Goal: Information Seeking & Learning: Learn about a topic

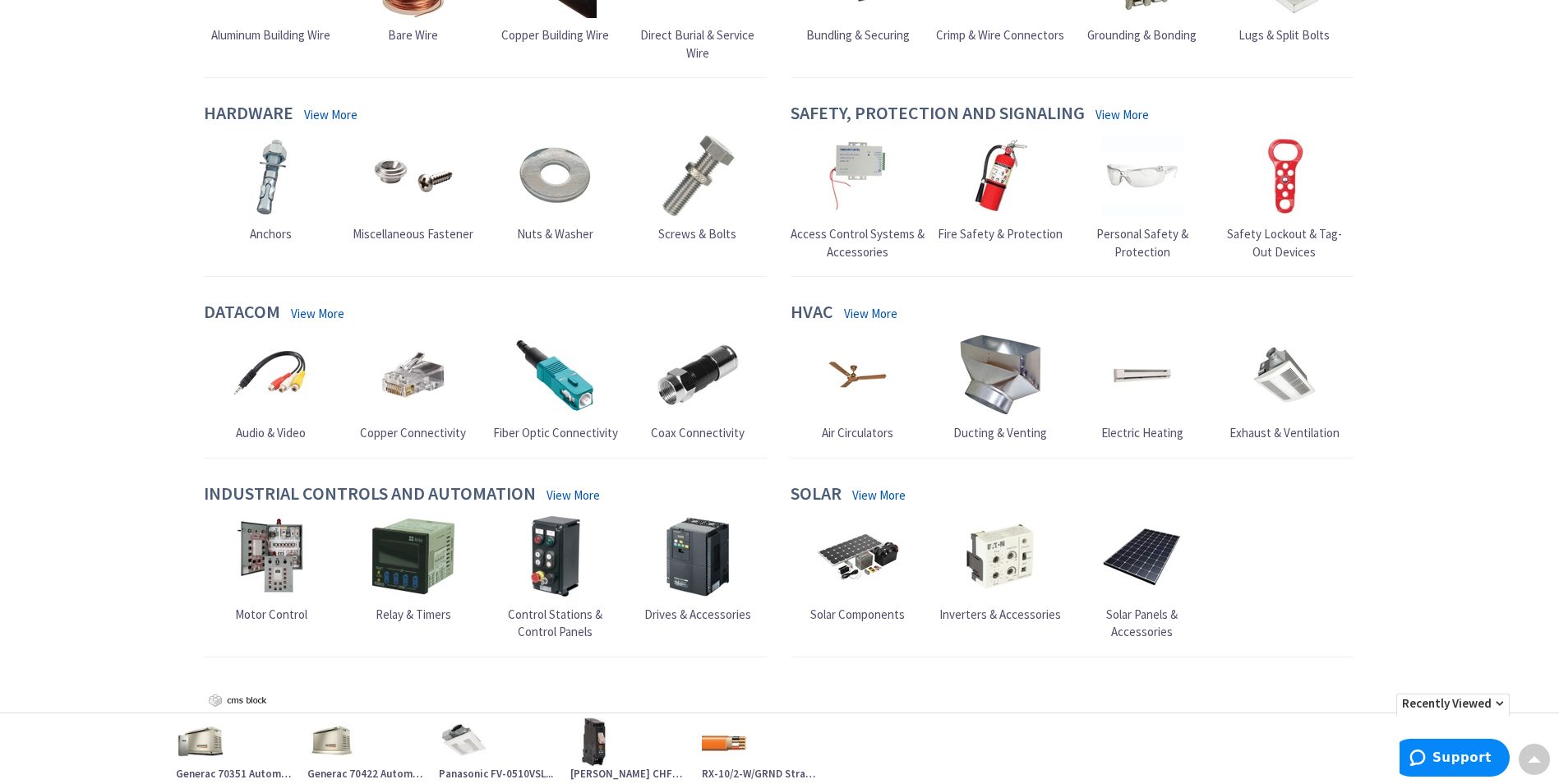
scroll to position [672, 0]
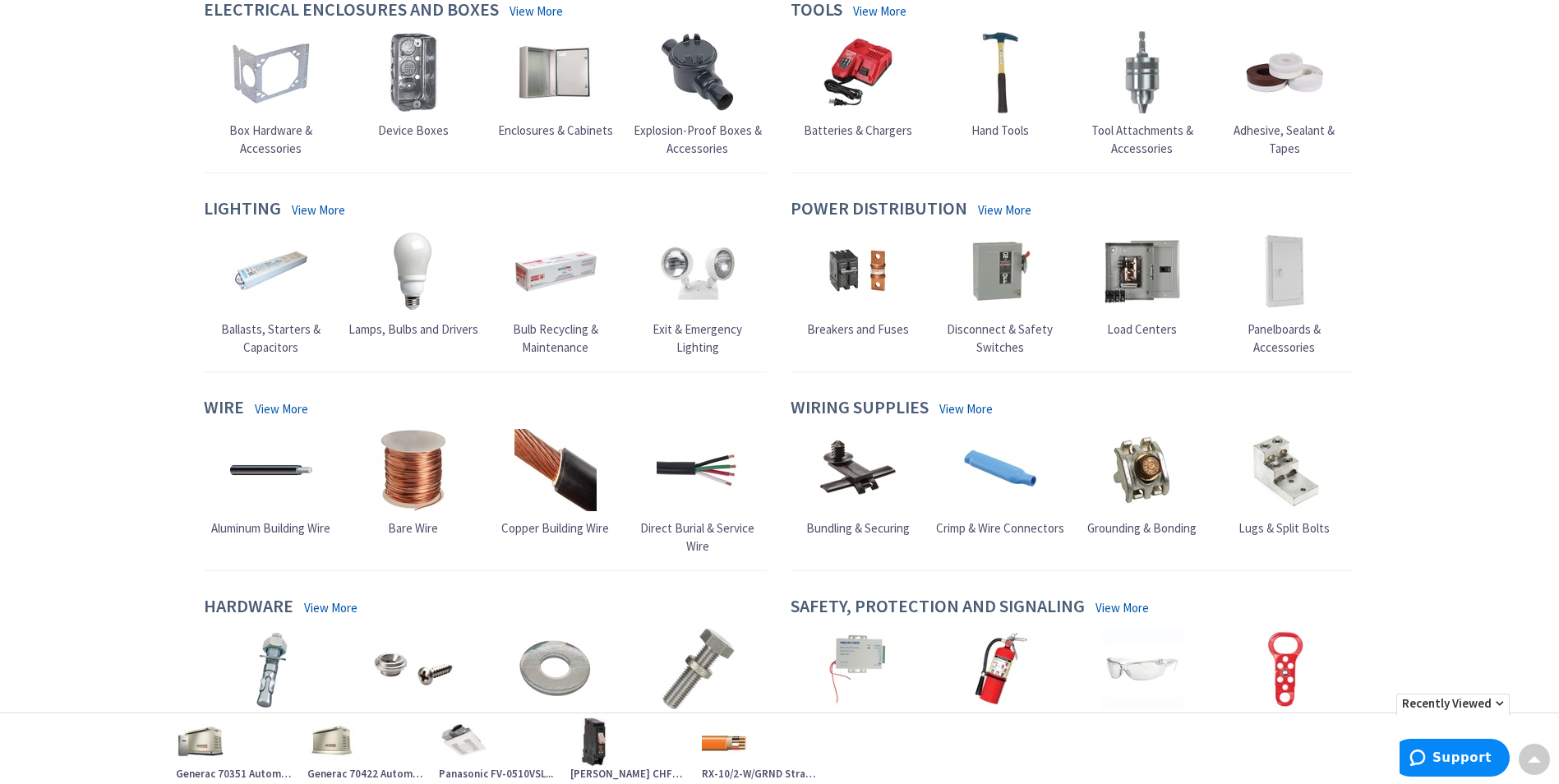
click at [336, 201] on link "View More" at bounding box center [318, 210] width 53 height 17
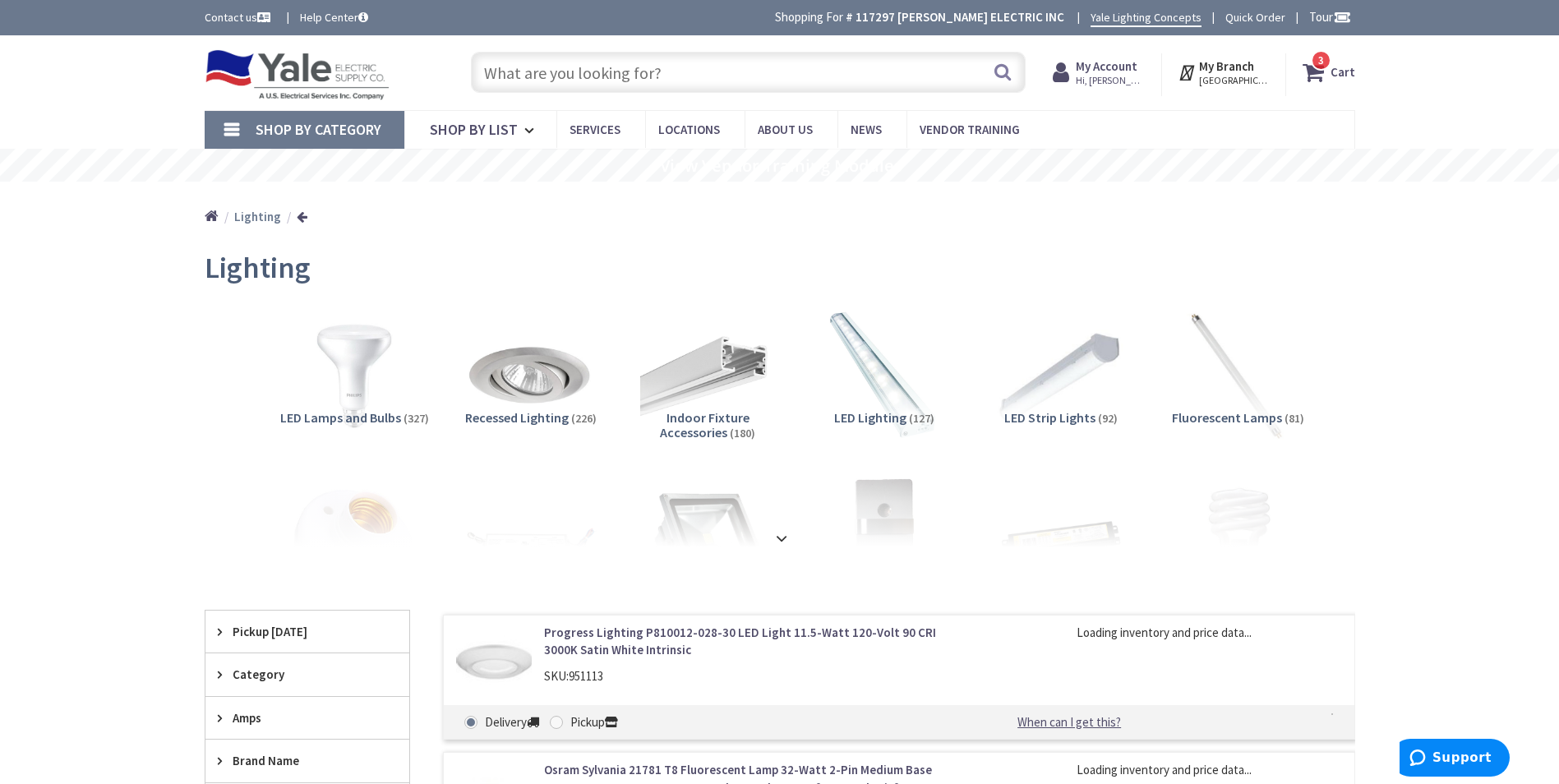
click at [740, 78] on input "text" at bounding box center [749, 72] width 555 height 41
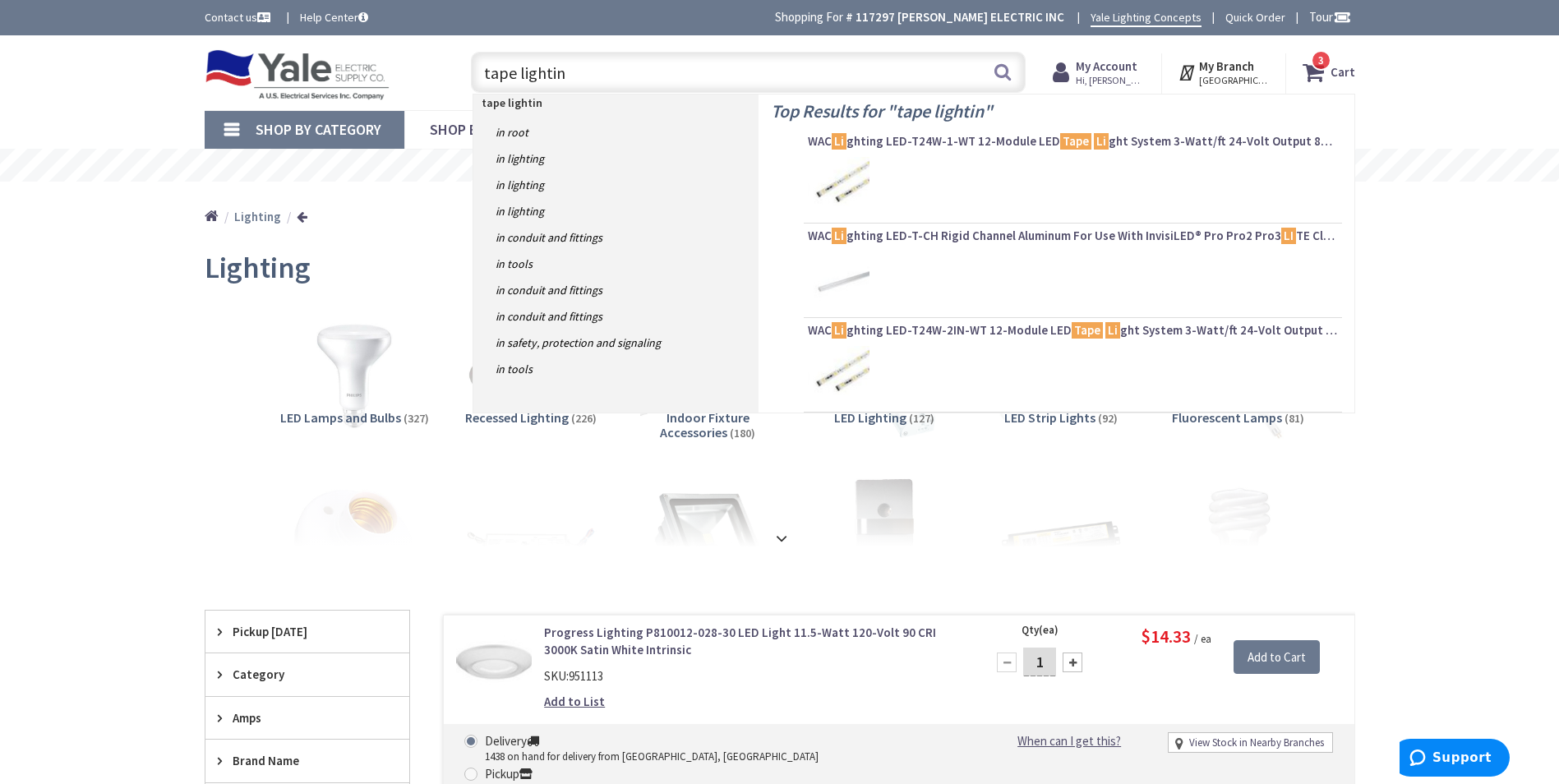
type input "tape lighting"
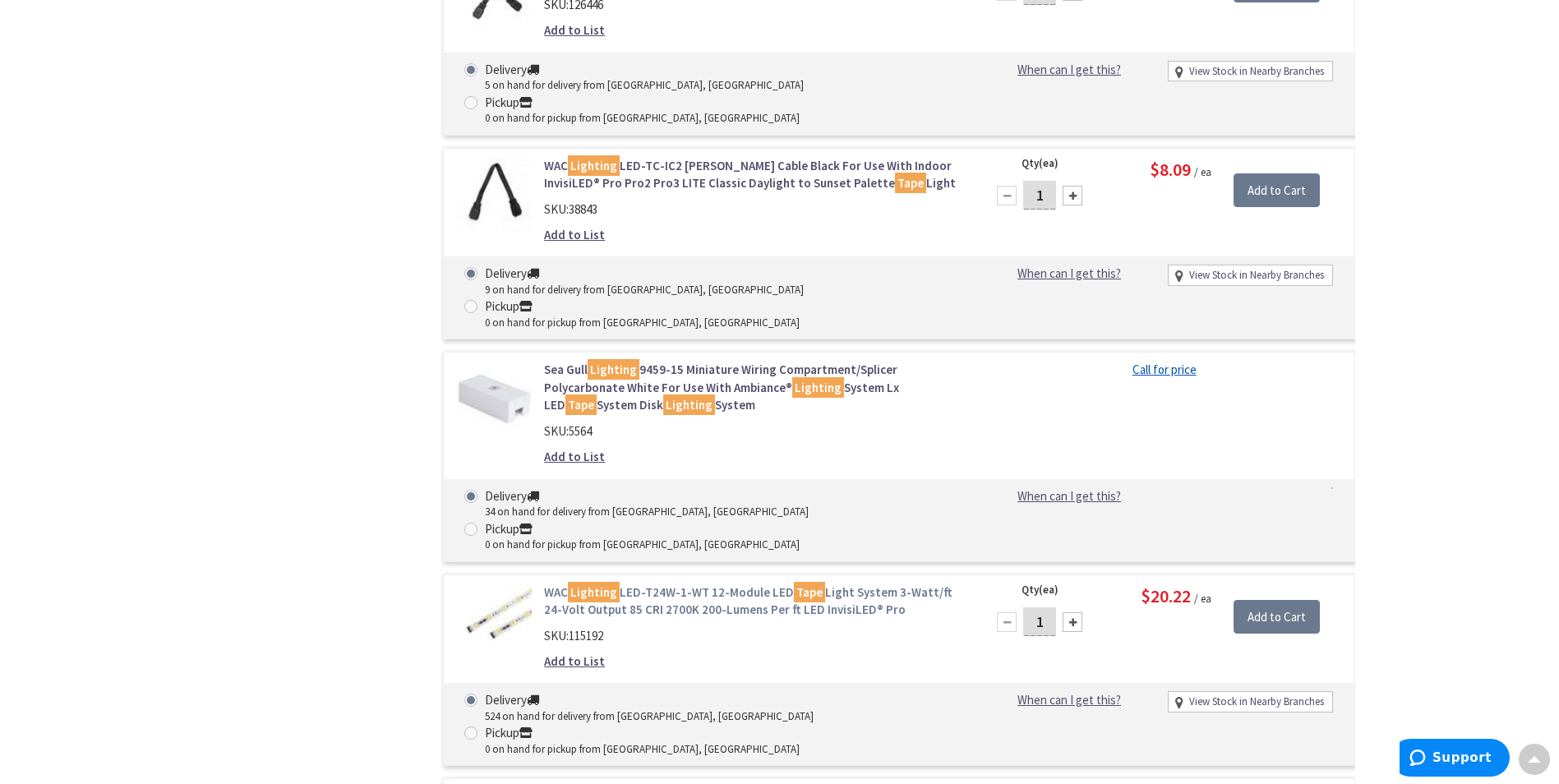
scroll to position [2054, 0]
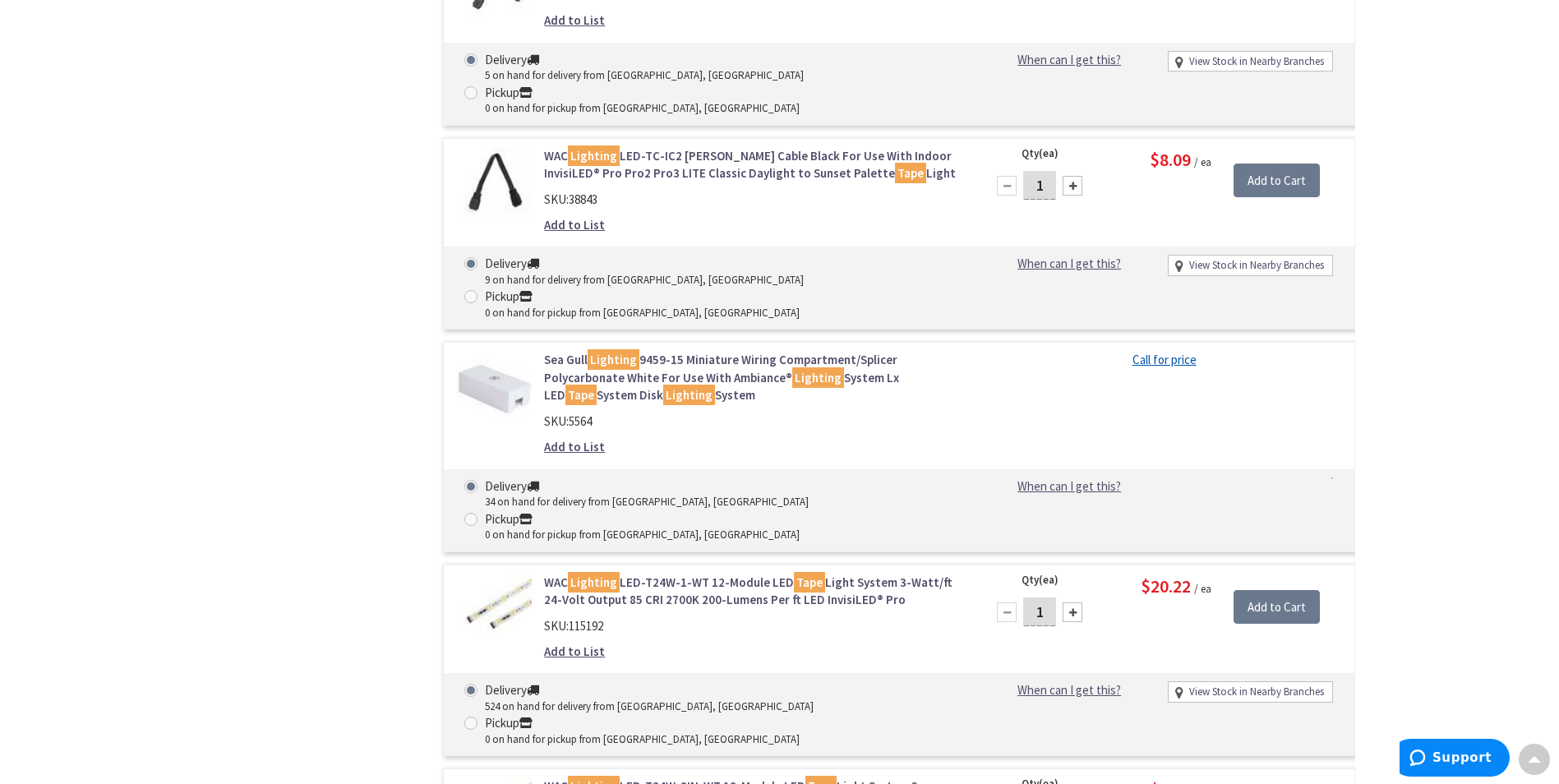
click at [650, 573] on link "WAC Lighting LED-T24W-1-WT 12-Module LED Tape Light System 3-Watt/ft 24-Volt Ou…" at bounding box center [753, 591] width 418 height 35
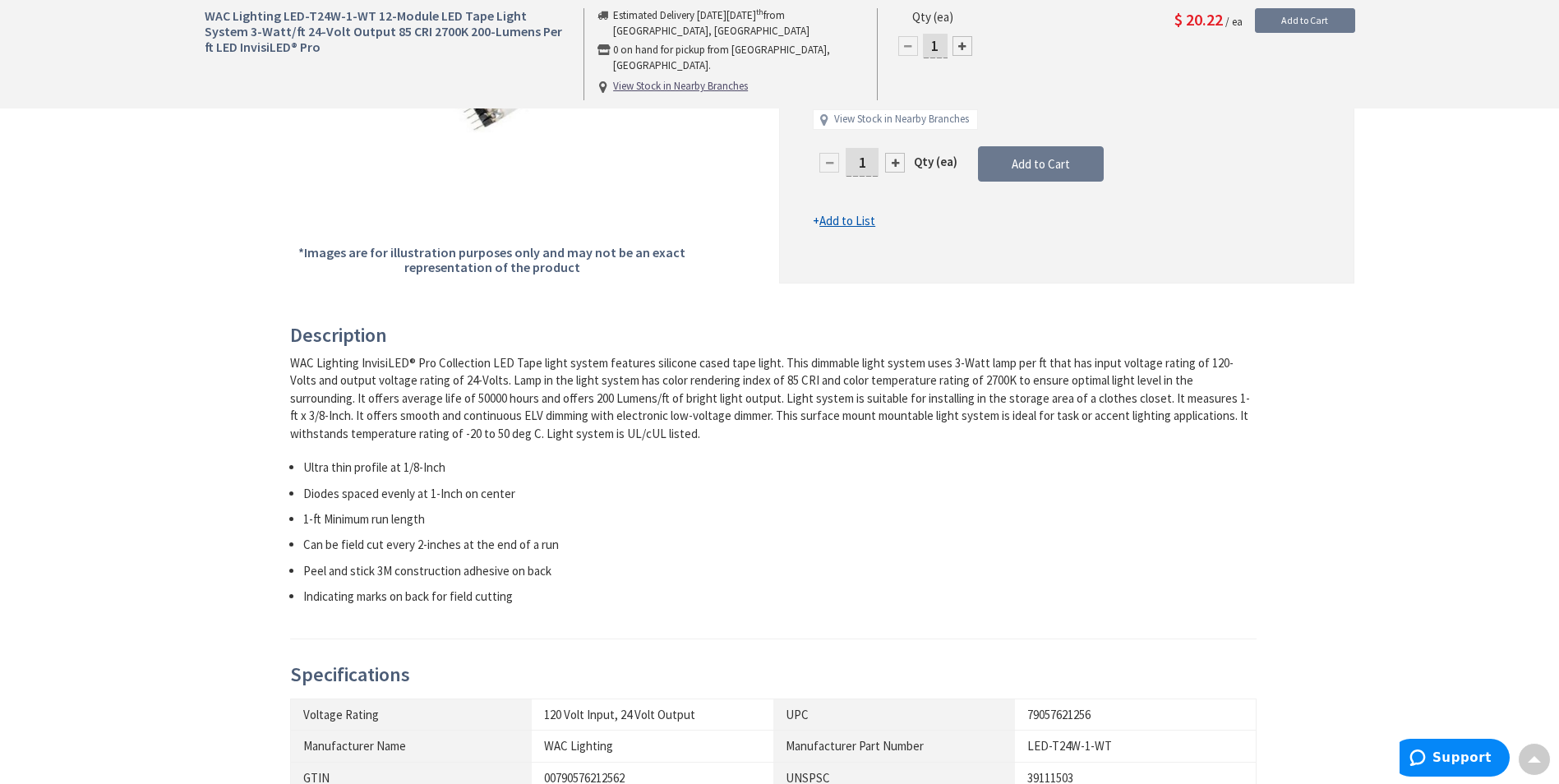
scroll to position [411, 0]
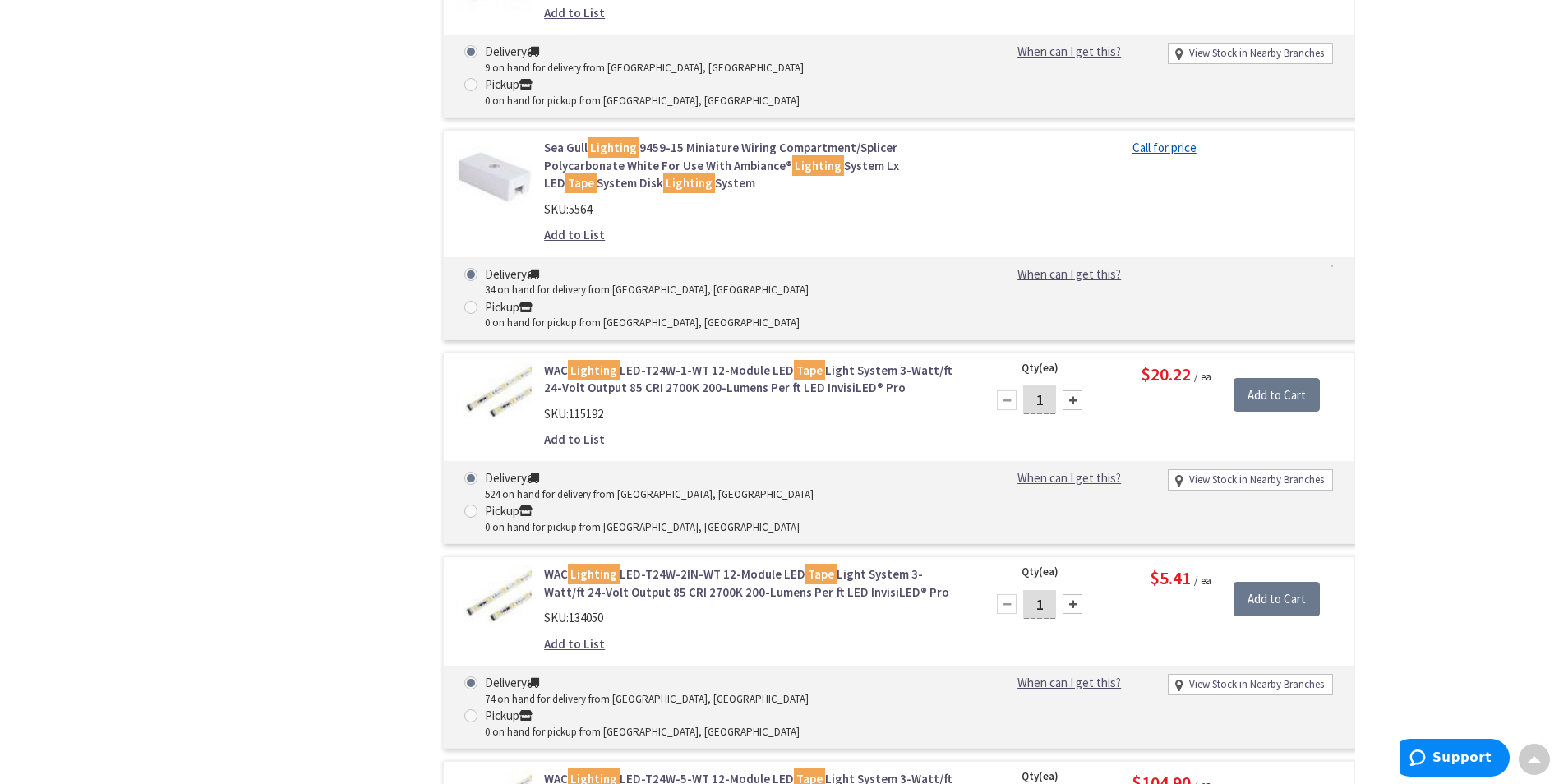
scroll to position [2273, 0]
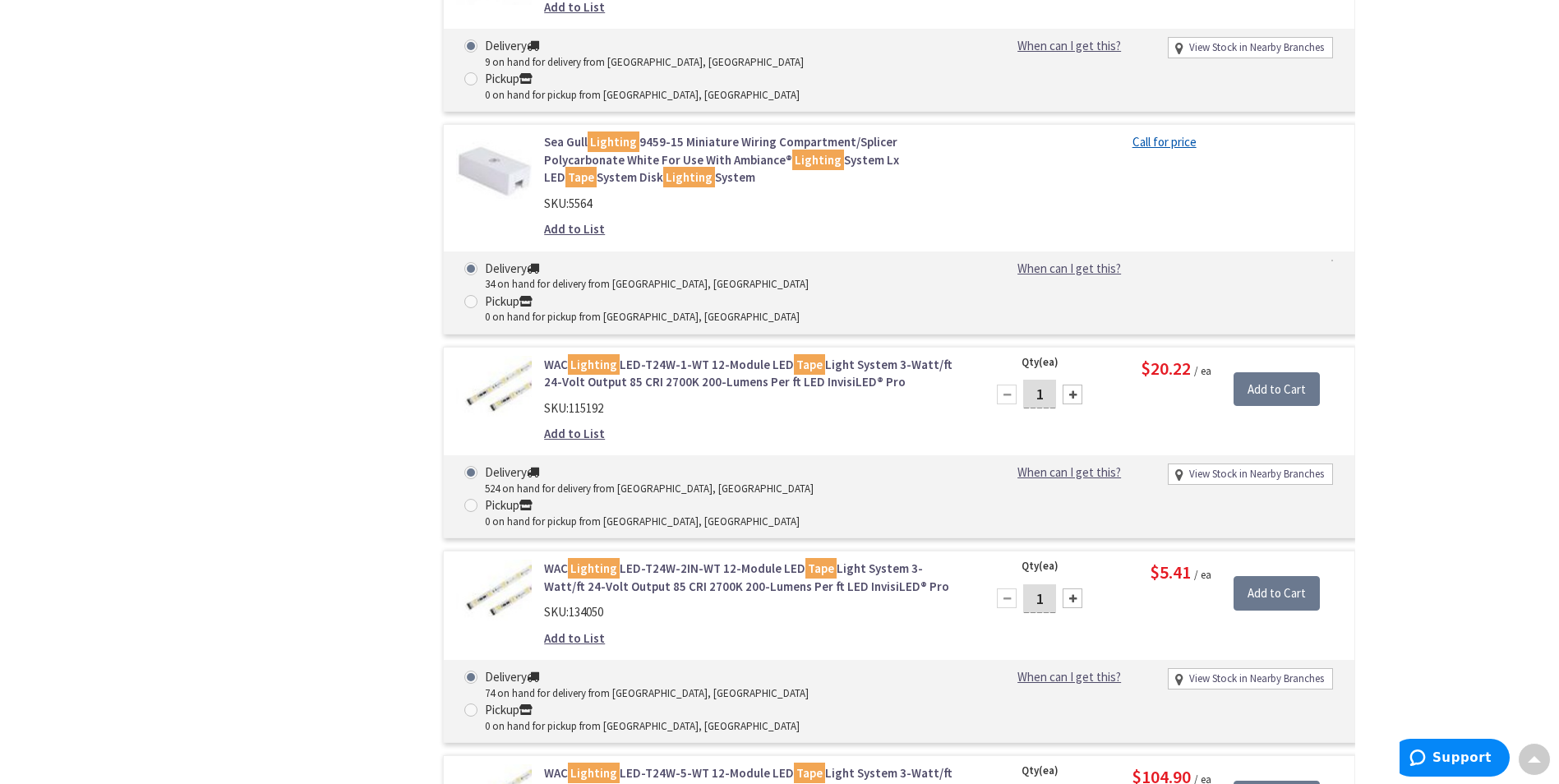
click at [685, 765] on link "WAC Lighting LED-T24W-5-WT 12-Module LED Tape Light System 3-Watt/ft 24-Volt Ou…" at bounding box center [753, 782] width 418 height 35
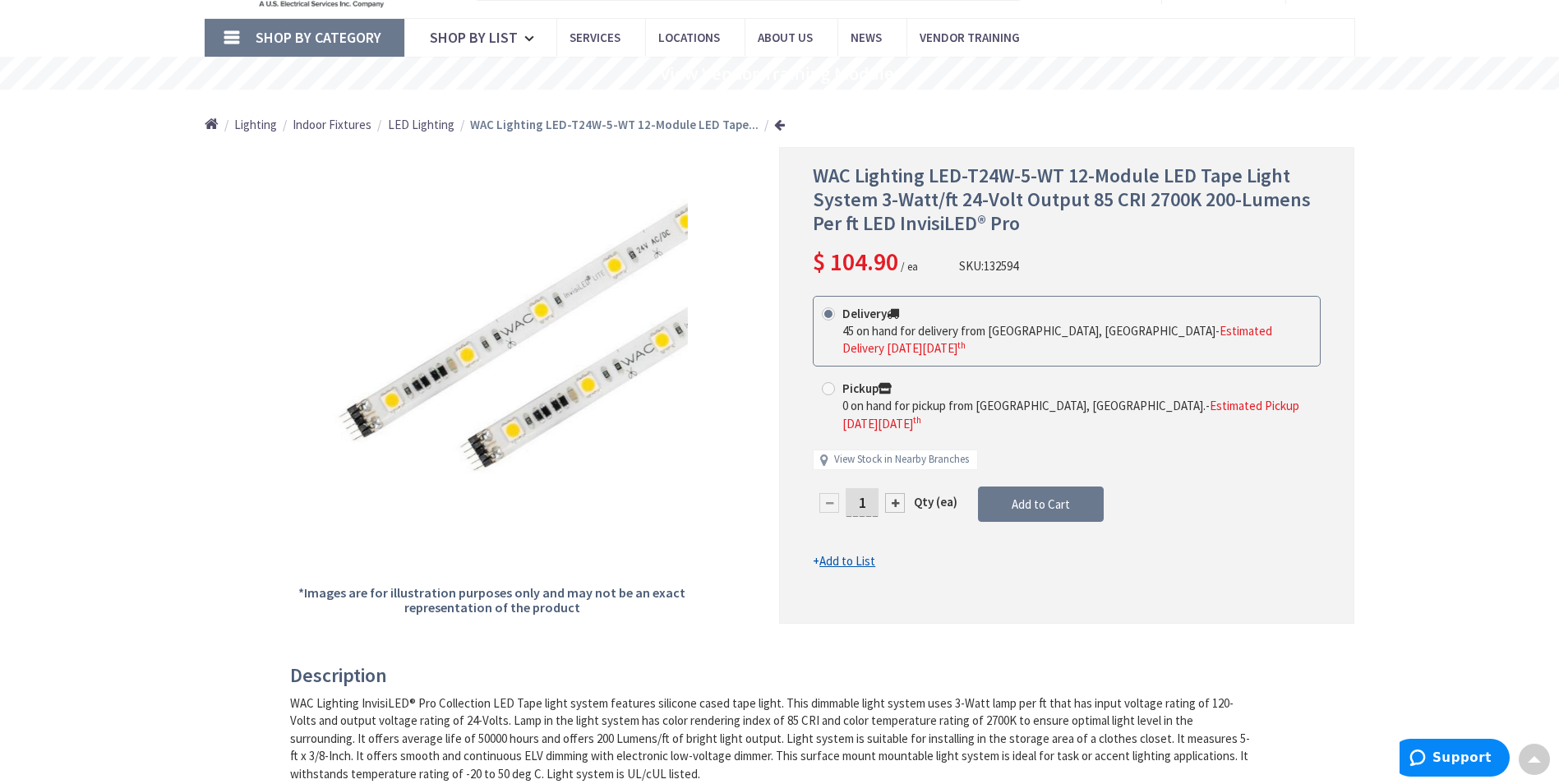
scroll to position [82, 0]
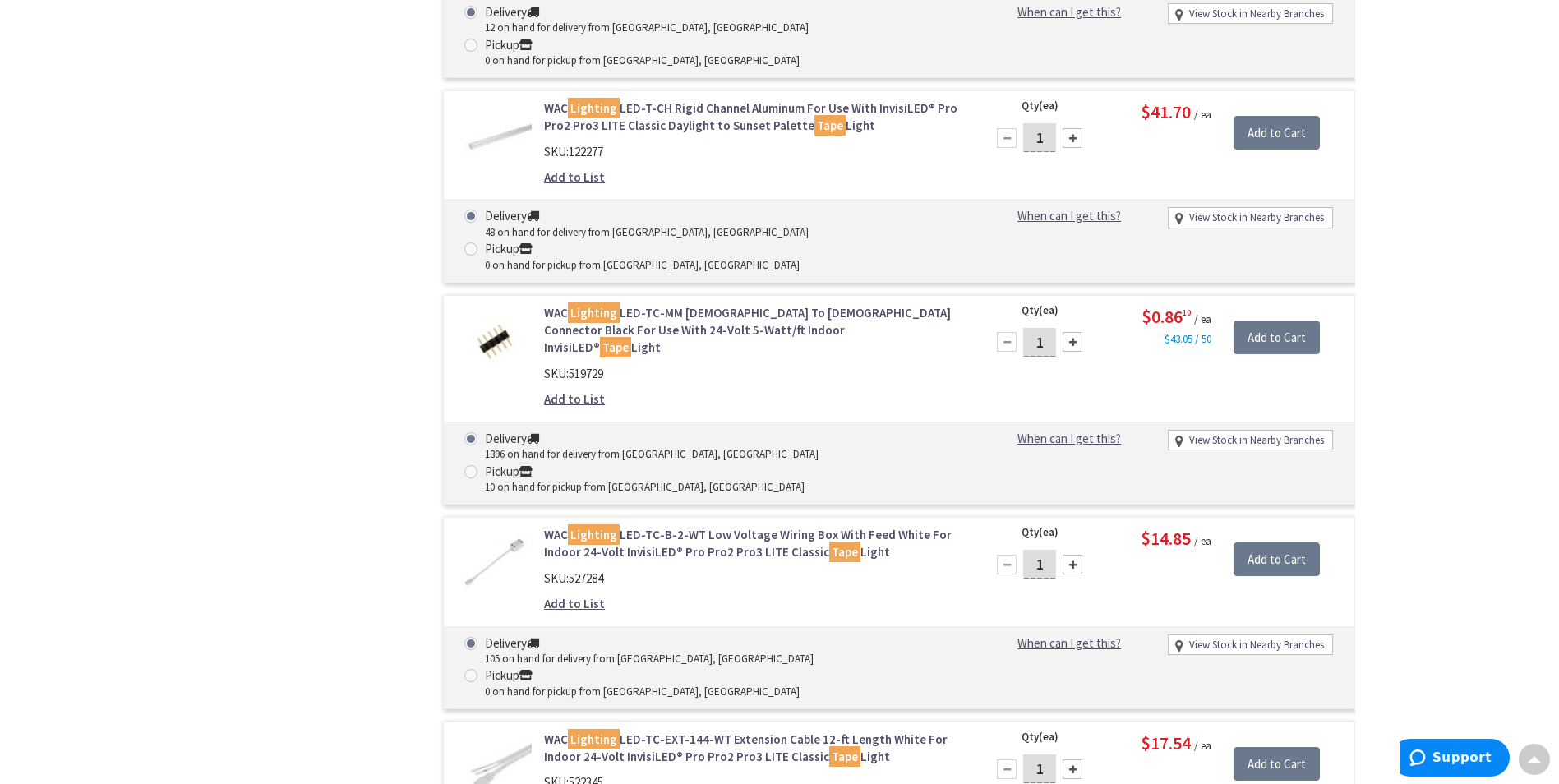
scroll to position [4456, 0]
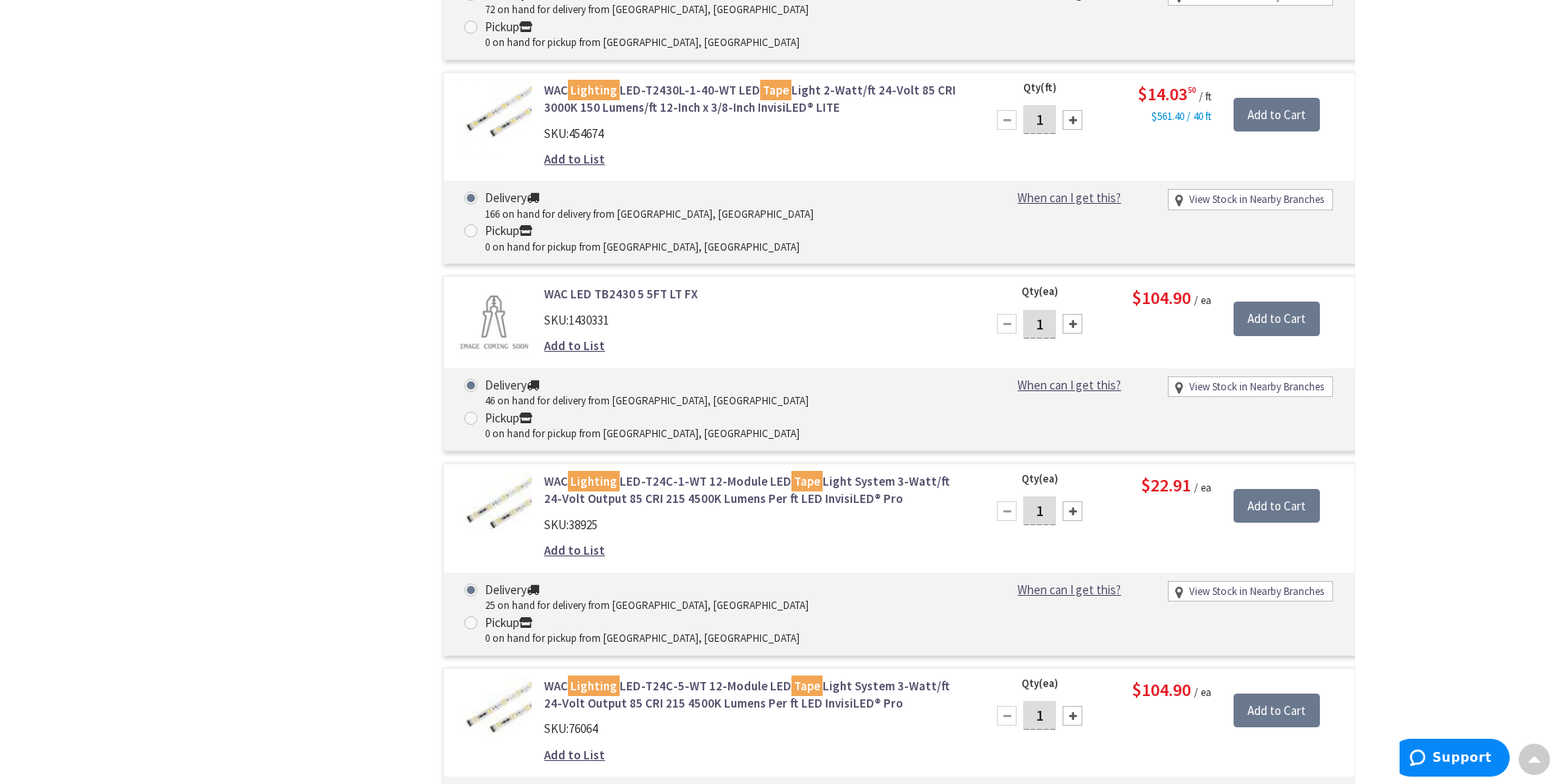
scroll to position [3587, 0]
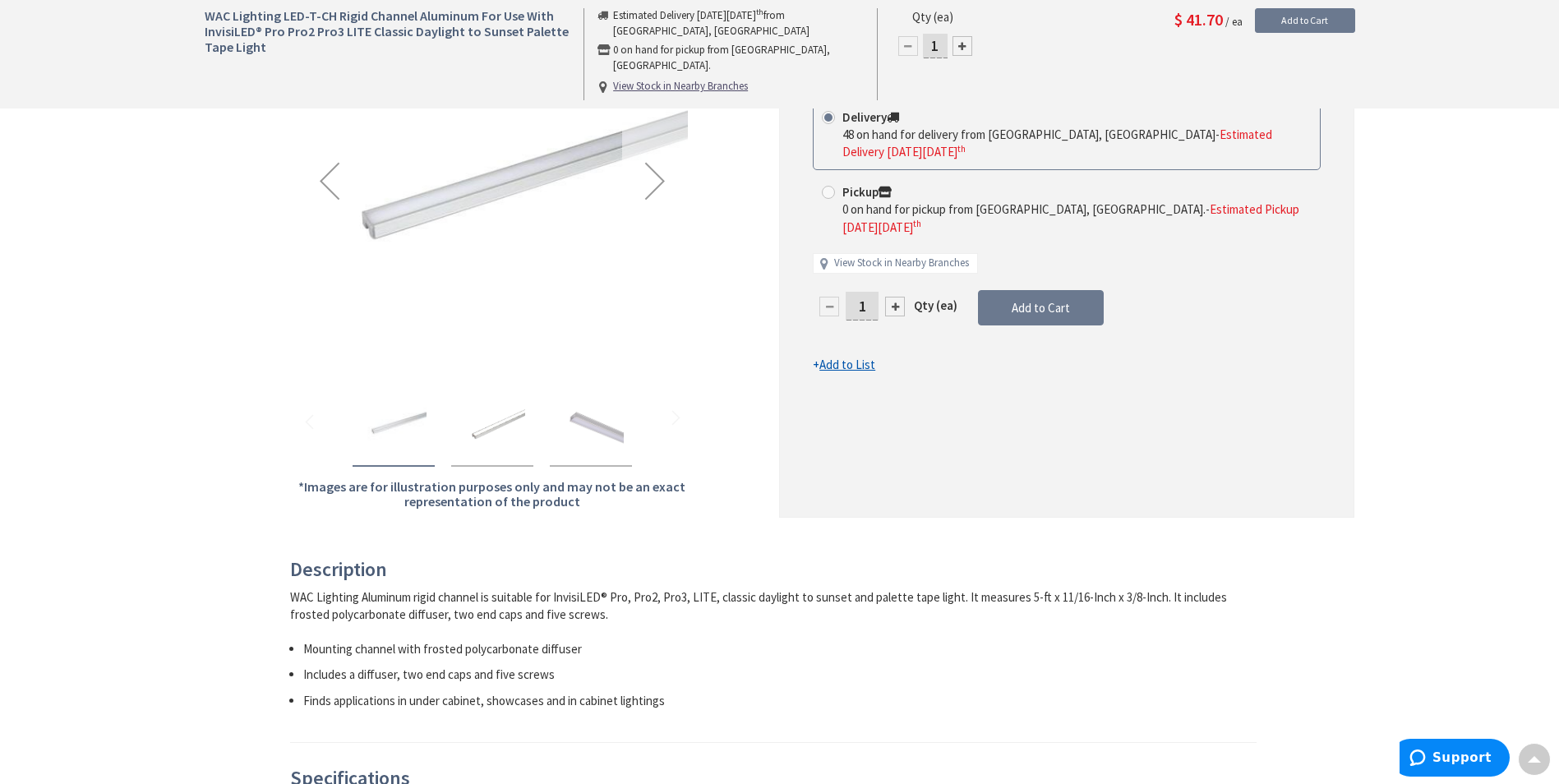
scroll to position [329, 0]
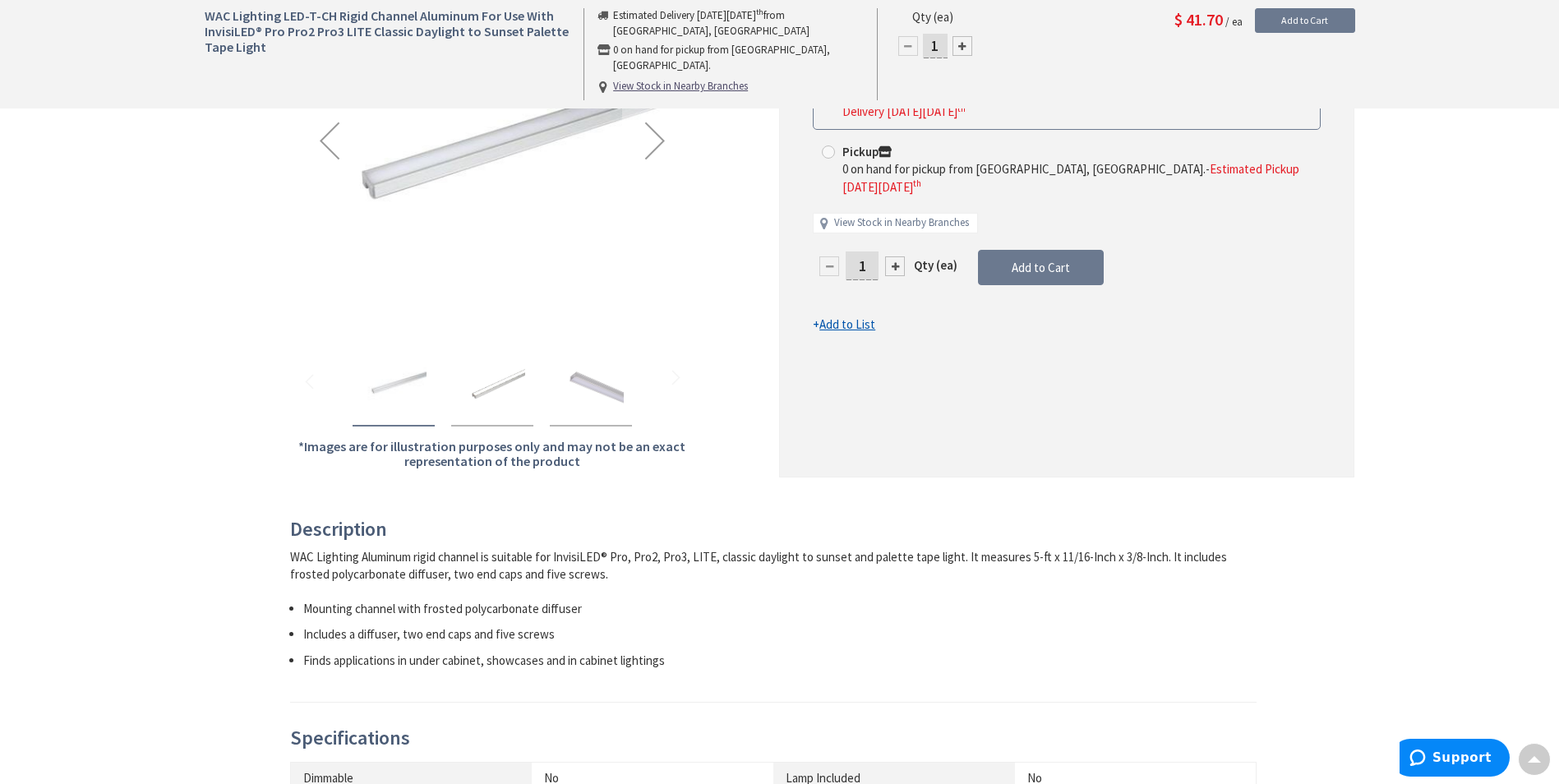
click at [497, 385] on img "WAC Lighting LED-T-CH Rigid Channel Aluminum For Use With InvisiLED® Pro Pro2 P…" at bounding box center [492, 384] width 66 height 66
click at [597, 387] on img "WAC Lighting LED-T-CH Rigid Channel Aluminum For Use With InvisiLED® Pro Pro2 P…" at bounding box center [591, 384] width 66 height 66
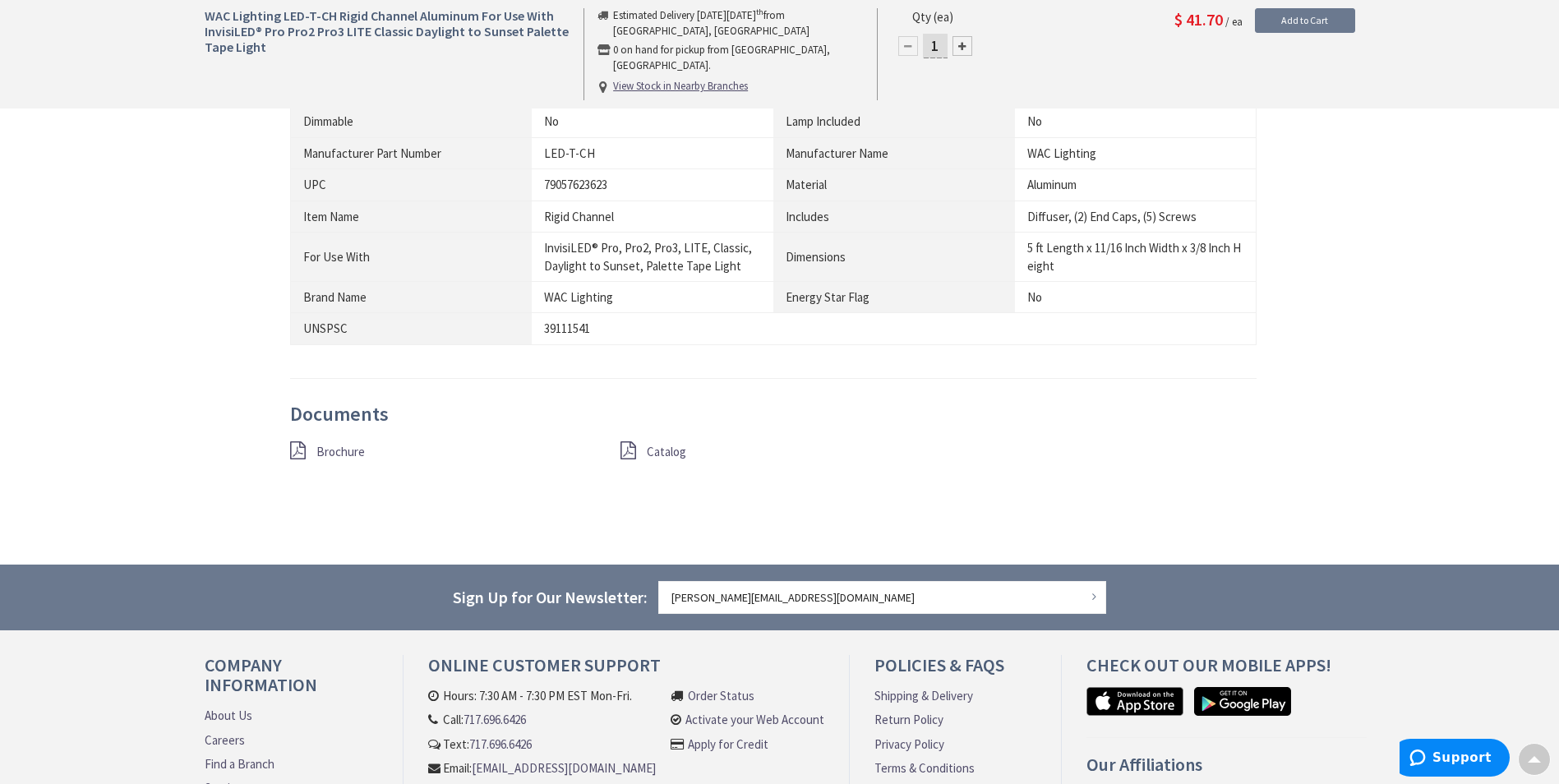
scroll to position [986, 0]
click at [347, 451] on span "Brochure" at bounding box center [341, 450] width 49 height 16
